Goal: Entertainment & Leisure: Consume media (video, audio)

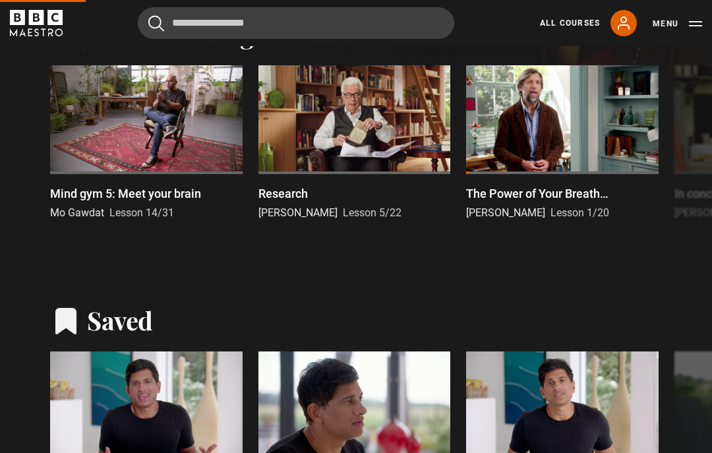
click at [168, 141] on div at bounding box center [146, 119] width 193 height 108
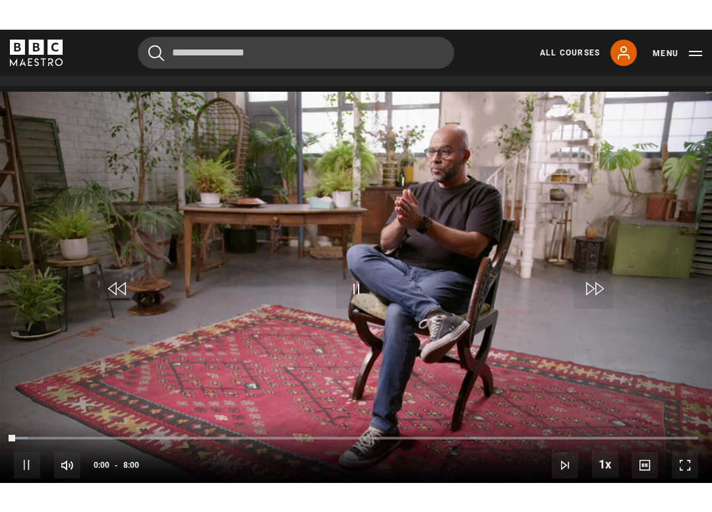
scroll to position [524, 0]
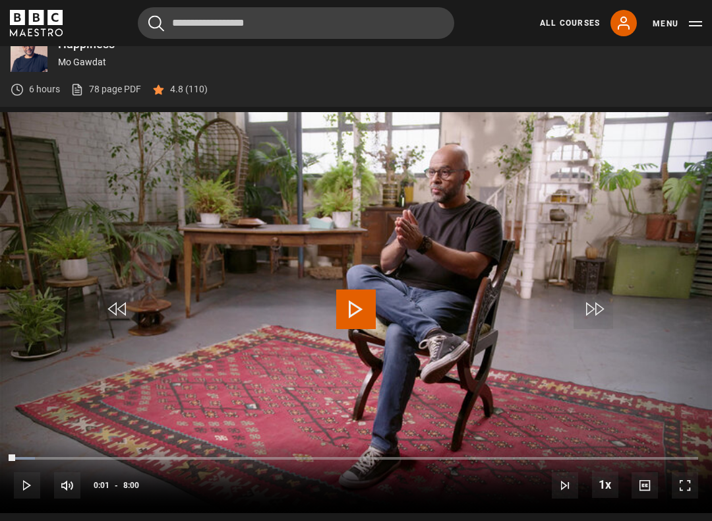
click at [348, 315] on span "Video Player" at bounding box center [356, 310] width 40 height 40
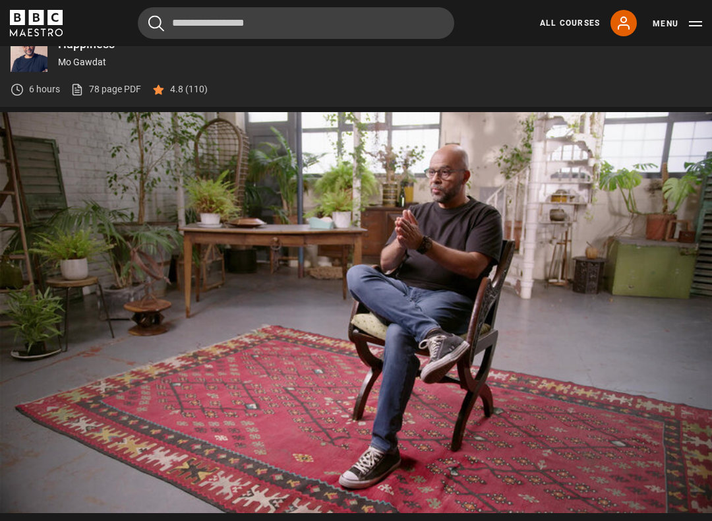
click at [400, 306] on video-js "Video Player is loading. Play Lesson Mind gym 5: Meet your brain 10s Skip Back …" at bounding box center [356, 312] width 712 height 401
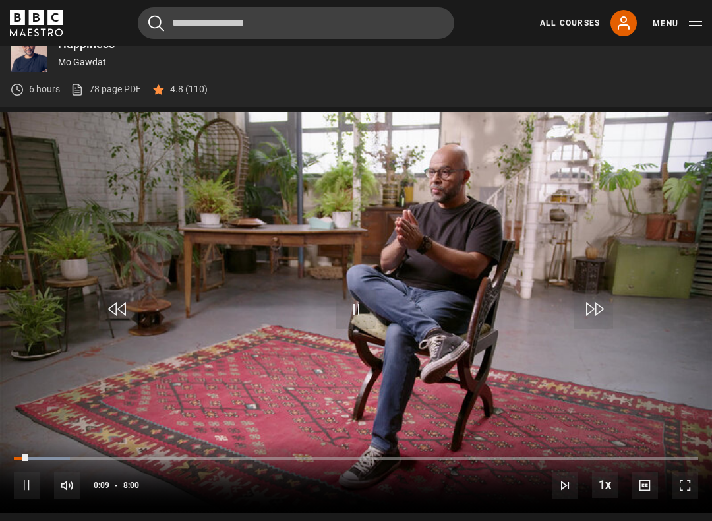
click at [377, 324] on button "Pause" at bounding box center [356, 309] width 46 height 59
click at [377, 307] on button "Pause" at bounding box center [356, 309] width 46 height 59
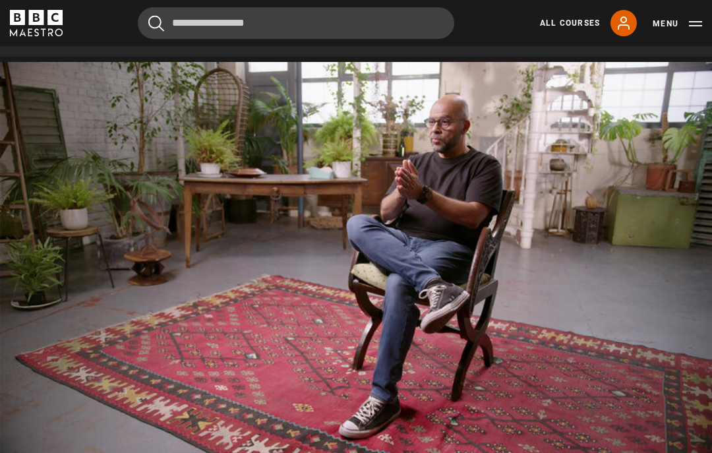
click at [16, 449] on video-js "Video Player is loading. Play Lesson Mind gym 5: Meet your brain 10s Skip Back …" at bounding box center [356, 262] width 712 height 401
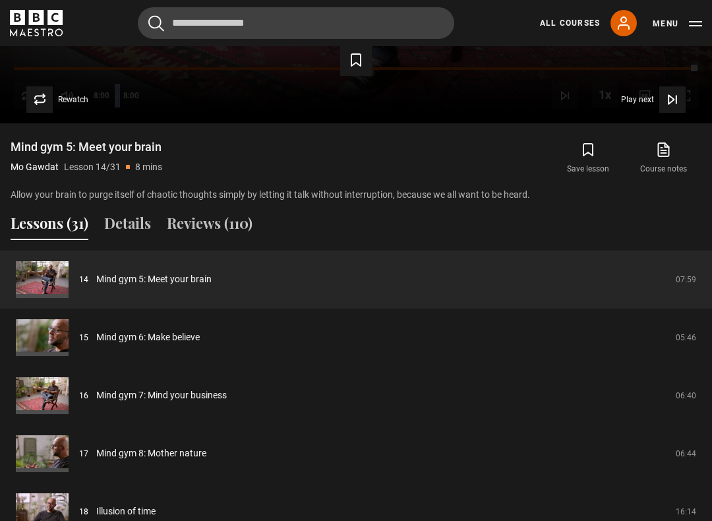
scroll to position [915, 0]
click at [142, 337] on link "Mind gym 6: Make believe" at bounding box center [148, 337] width 104 height 14
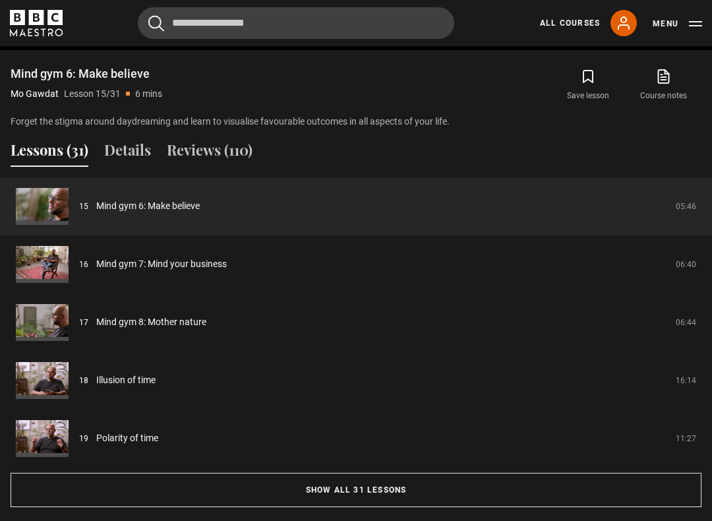
scroll to position [1021, 0]
